Goal: Book appointment/travel/reservation

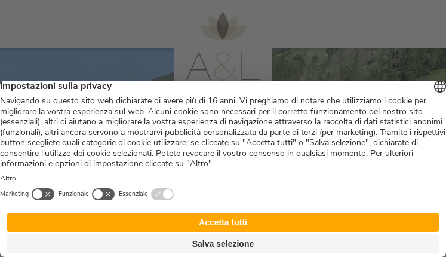
click at [248, 221] on button "Accetta tutti" at bounding box center [222, 221] width 431 height 19
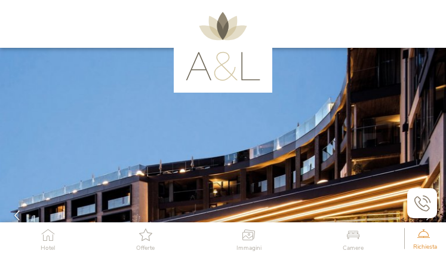
click at [426, 243] on span "Richiesta" at bounding box center [425, 246] width 24 height 6
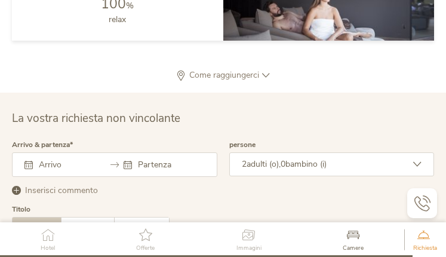
scroll to position [3791, 0]
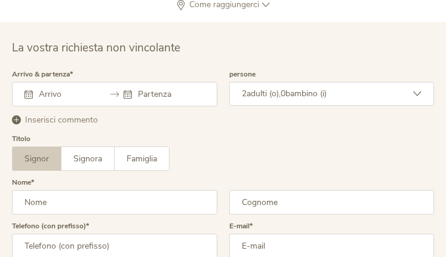
click at [65, 91] on input "text" at bounding box center [66, 93] width 60 height 11
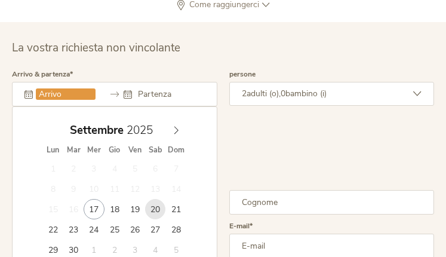
type input "20.09.2025"
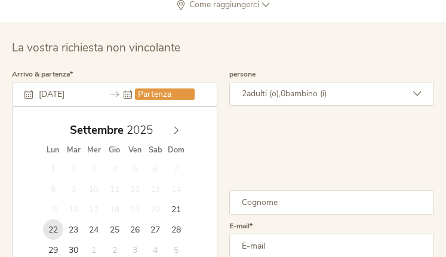
type input "22.09.2025"
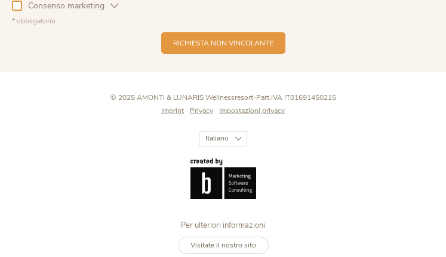
scroll to position [4094, 0]
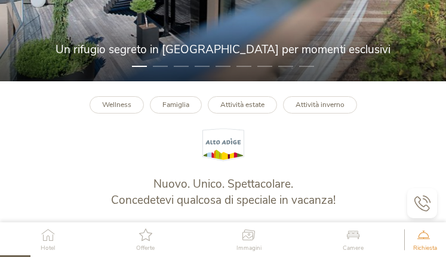
scroll to position [358, 0]
